Goal: Obtain resource: Obtain resource

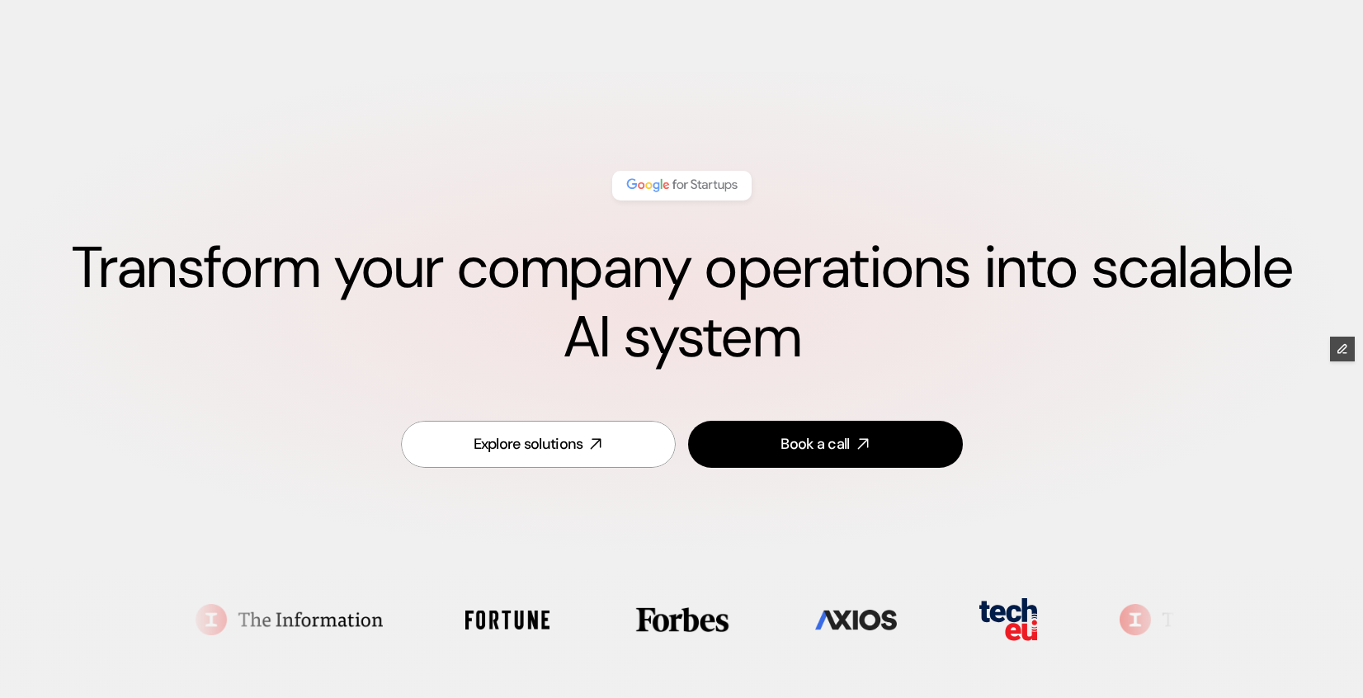
scroll to position [871, 0]
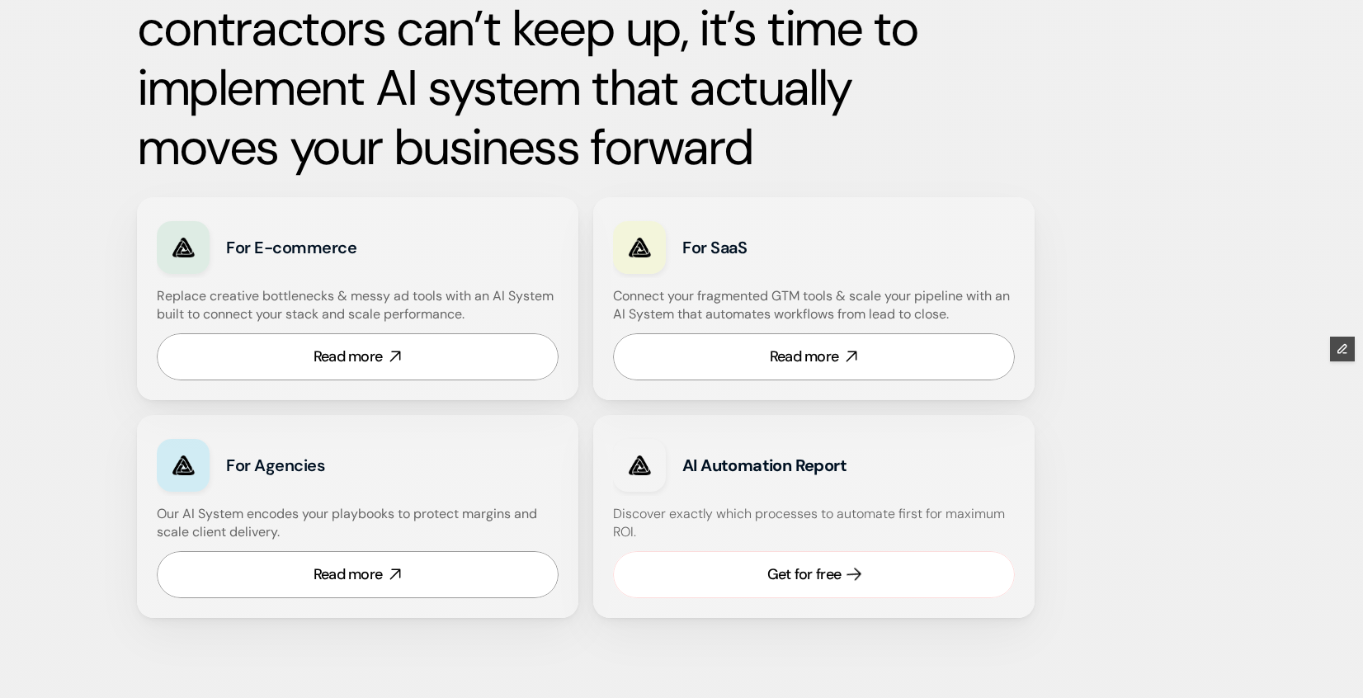
click at [779, 577] on div "Get for free" at bounding box center [803, 574] width 73 height 21
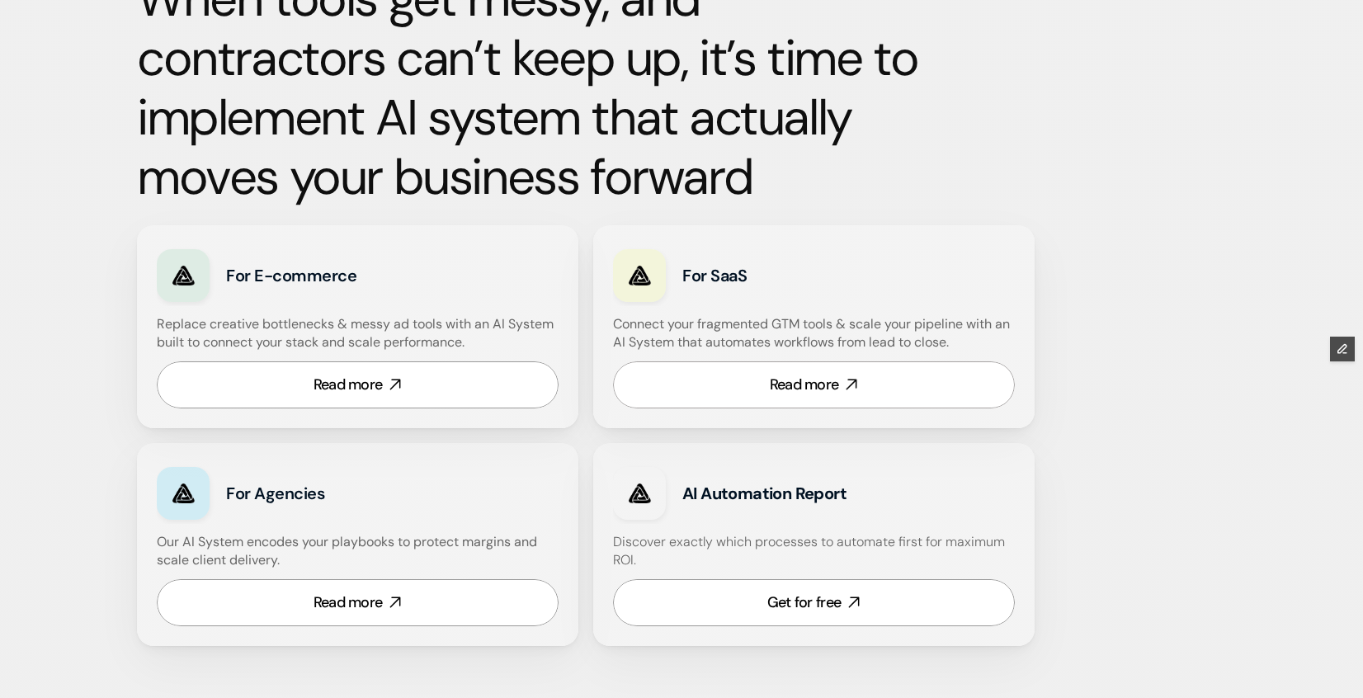
scroll to position [844, 0]
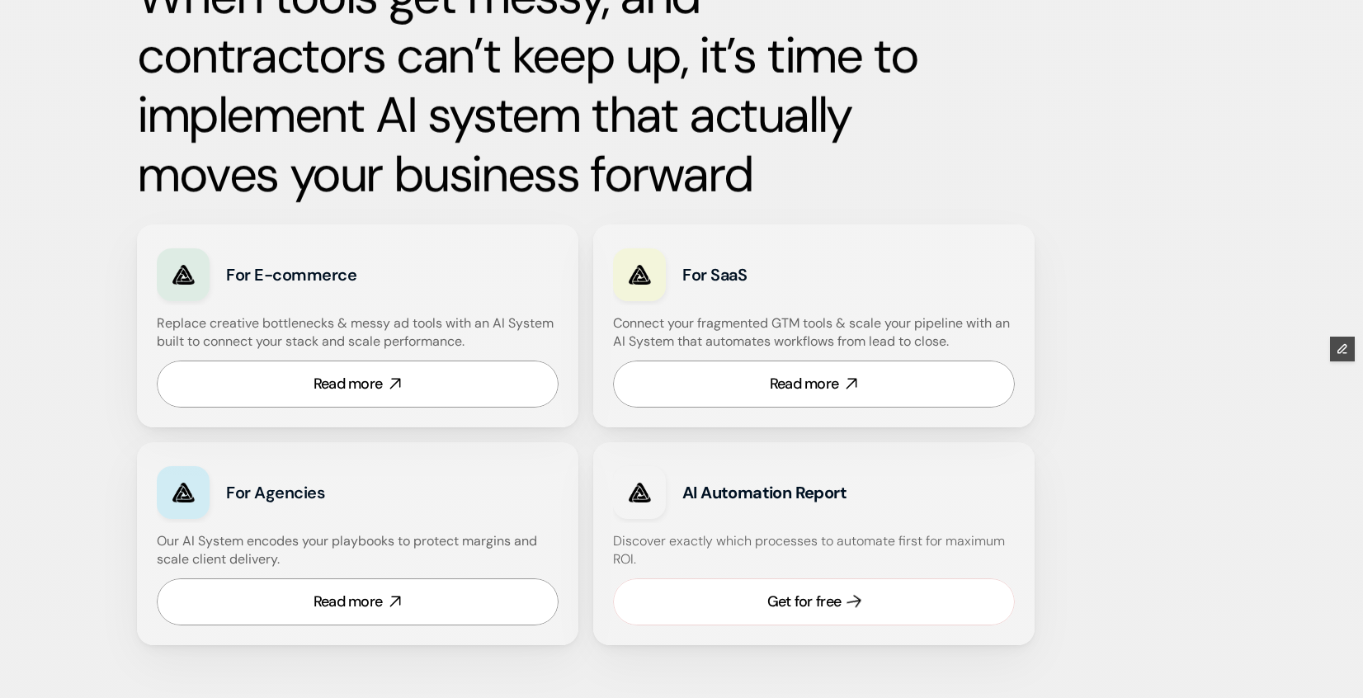
click at [713, 613] on link "Get for free" at bounding box center [814, 601] width 402 height 47
